Goal: Task Accomplishment & Management: Complete application form

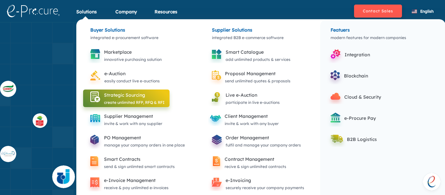
click at [118, 94] on div "Strategic Sourcing" at bounding box center [134, 95] width 61 height 8
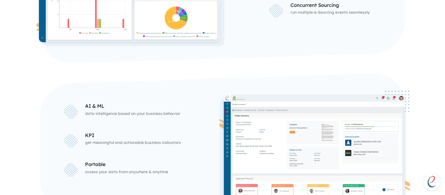
scroll to position [171, 0]
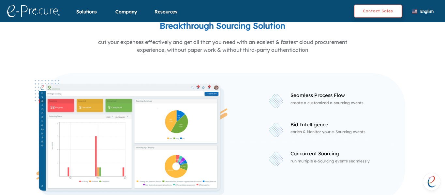
click at [384, 10] on button "Contact Sales" at bounding box center [378, 11] width 48 height 13
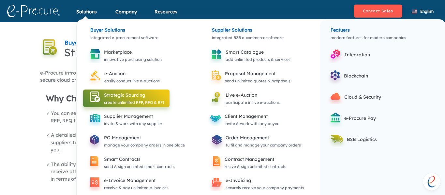
click at [122, 98] on div "Strategic Sourcing" at bounding box center [134, 95] width 61 height 8
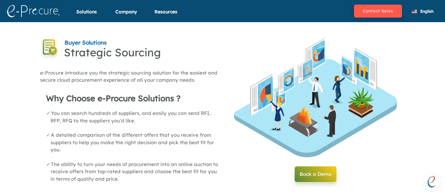
click at [101, 162] on li "The ability to turn your needs of procurement into an online auction to receive…" at bounding box center [135, 172] width 169 height 22
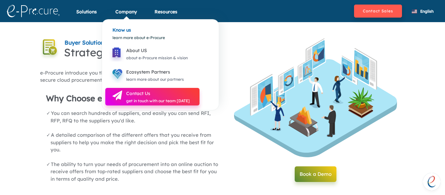
click at [132, 95] on div "Contact Us" at bounding box center [158, 94] width 64 height 8
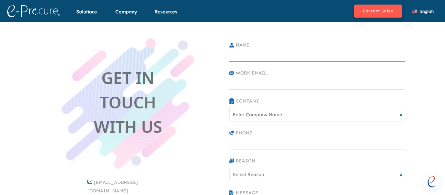
click at [240, 54] on input "text" at bounding box center [317, 55] width 176 height 13
type input "[PERSON_NAME]"
click at [241, 86] on input "text" at bounding box center [317, 83] width 176 height 13
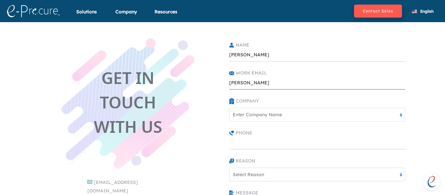
type input "[PERSON_NAME][EMAIL_ADDRESS][DOMAIN_NAME]"
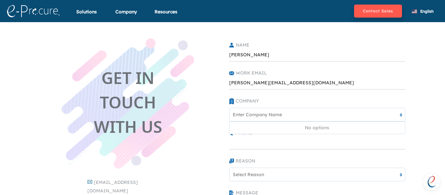
click at [250, 117] on div "Enter Company Name" at bounding box center [257, 114] width 49 height 7
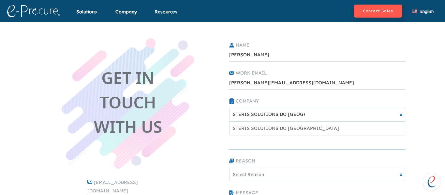
type input "STERIS SOLUTIONS DO [GEOGRAPHIC_DATA]"
click at [248, 148] on input "text" at bounding box center [317, 143] width 176 height 13
type input "11983321392"
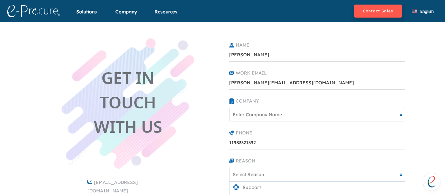
scroll to position [35, 0]
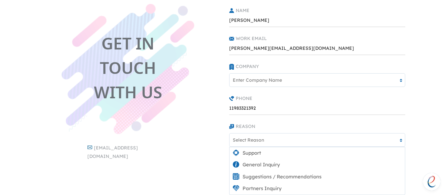
click at [273, 147] on div "option <img className="country-code-image" src="//[DOMAIN_NAME][URL]" />Suggest…" at bounding box center [317, 140] width 176 height 14
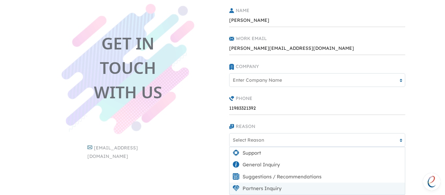
click at [262, 187] on div "Partners Inquiry" at bounding box center [318, 189] width 176 height 12
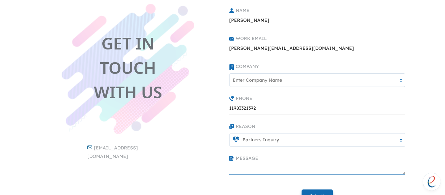
click at [248, 163] on textarea at bounding box center [317, 168] width 176 height 13
type textarea "h"
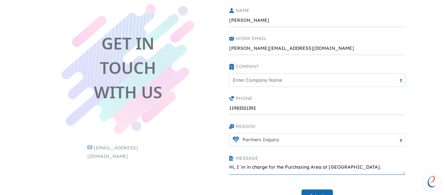
click at [339, 166] on textarea "Hi, I´m in charge for the Purchasing Area at [GEOGRAPHIC_DATA]." at bounding box center [317, 168] width 176 height 13
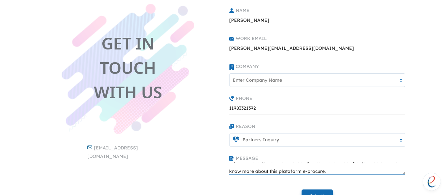
scroll to position [17, 0]
type textarea "Hi, I´m in charge for the Purchasing Area at Steris Company. I would like to kn…"
click at [318, 193] on button "Submit" at bounding box center [317, 196] width 31 height 13
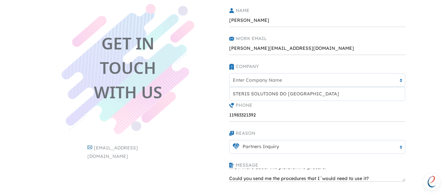
click at [277, 80] on div "Enter Company Name" at bounding box center [257, 80] width 49 height 7
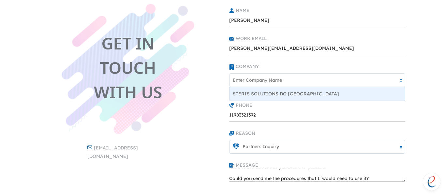
click at [272, 93] on div "STERIS SOLUTIONS DO [GEOGRAPHIC_DATA]" at bounding box center [318, 93] width 176 height 13
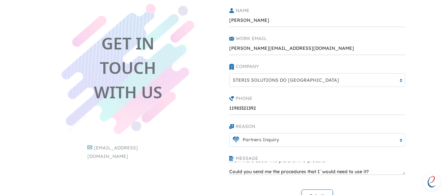
click at [312, 192] on button "Submit" at bounding box center [317, 196] width 31 height 13
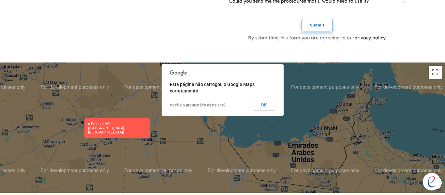
click at [318, 23] on button "Submit" at bounding box center [317, 25] width 31 height 13
click at [320, 29] on button "Submit" at bounding box center [317, 25] width 31 height 13
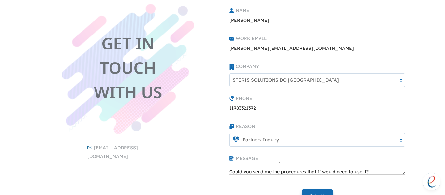
click at [229, 110] on input "11983321392" at bounding box center [317, 108] width 176 height 13
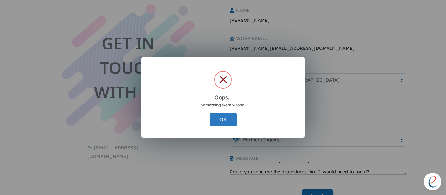
click at [223, 118] on button "OK" at bounding box center [223, 119] width 27 height 13
click at [318, 190] on div "Oops... × Something went wrong! OK Cancel" at bounding box center [223, 97] width 446 height 195
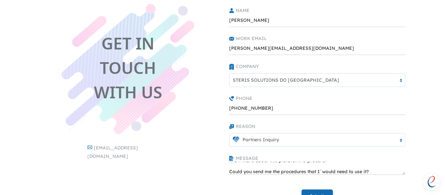
click at [445, 130] on div "GET IN TOUCH WITH US [EMAIL_ADDRESS][DOMAIN_NAME] Name [PERSON_NAME] Work Email…" at bounding box center [222, 111] width 445 height 246
click at [445, 87] on div "GET IN TOUCH WITH US [EMAIL_ADDRESS][DOMAIN_NAME] Name [PERSON_NAME] Work Email…" at bounding box center [222, 111] width 445 height 246
click at [315, 191] on button "Submit" at bounding box center [317, 196] width 31 height 13
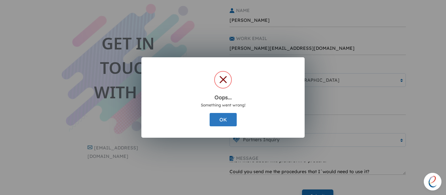
click at [225, 119] on button "OK" at bounding box center [223, 119] width 27 height 13
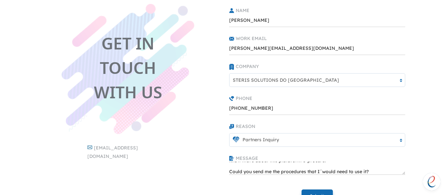
scroll to position [41, 0]
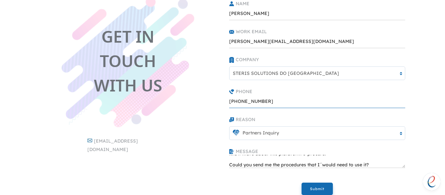
click at [232, 102] on input "[PHONE_NUMBER]" at bounding box center [317, 101] width 176 height 13
type input "5511983321392"
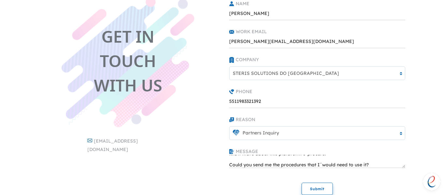
click at [314, 186] on button "Submit" at bounding box center [317, 189] width 31 height 13
click at [314, 190] on button "Submit" at bounding box center [317, 189] width 31 height 13
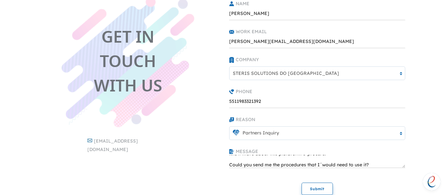
click at [314, 190] on button "Submit" at bounding box center [317, 189] width 31 height 13
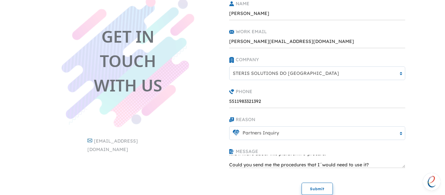
click at [319, 187] on button "Submit" at bounding box center [317, 189] width 31 height 13
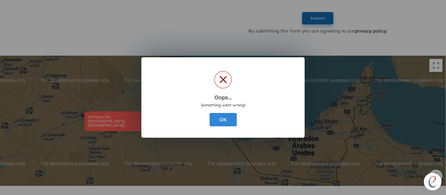
click at [271, 99] on div "Oops... ×" at bounding box center [223, 85] width 144 height 36
click at [228, 117] on button "OK" at bounding box center [223, 119] width 27 height 13
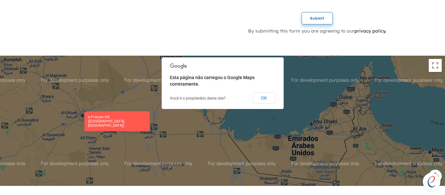
click at [317, 19] on button "Submit" at bounding box center [317, 18] width 31 height 13
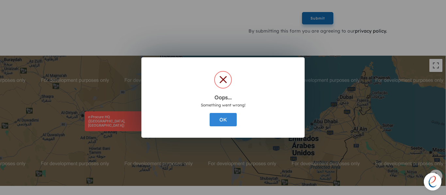
click at [223, 122] on button "OK" at bounding box center [223, 119] width 27 height 13
click at [219, 124] on button "OK" at bounding box center [223, 119] width 27 height 13
click at [221, 120] on button "OK" at bounding box center [223, 119] width 27 height 13
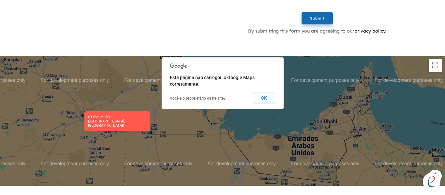
click at [262, 103] on button "OK" at bounding box center [264, 98] width 23 height 12
